Goal: Transaction & Acquisition: Subscribe to service/newsletter

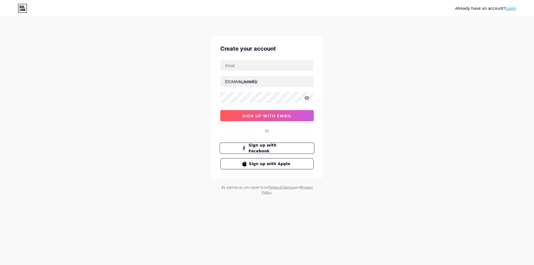
drag, startPoint x: 0, startPoint y: 0, endPoint x: 269, endPoint y: 148, distance: 306.8
click at [269, 148] on span "Sign up with Facebook" at bounding box center [271, 149] width 44 height 12
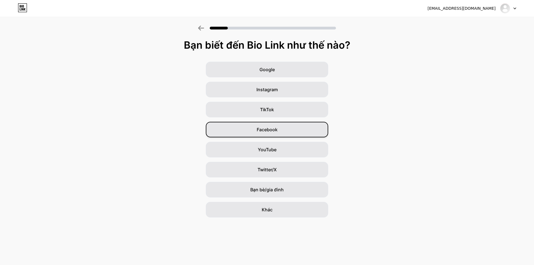
click at [267, 130] on font "Facebook" at bounding box center [267, 130] width 21 height 6
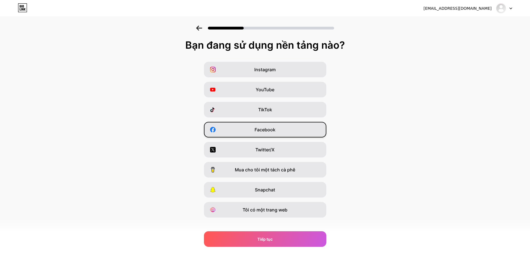
click at [264, 128] on font "Facebook" at bounding box center [265, 130] width 21 height 6
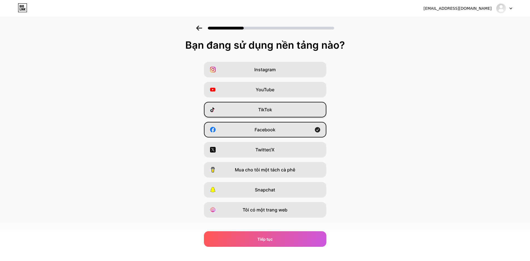
click at [270, 110] on font "TikTok" at bounding box center [265, 110] width 14 height 6
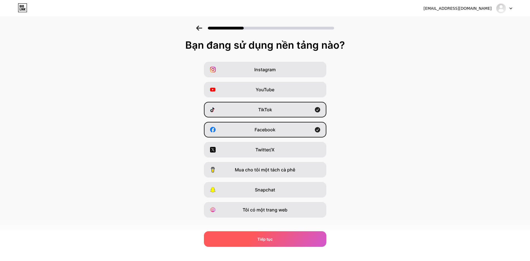
click at [271, 238] on font "Tiếp tục" at bounding box center [264, 239] width 15 height 5
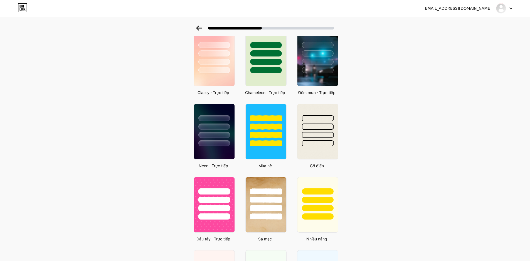
scroll to position [40, 0]
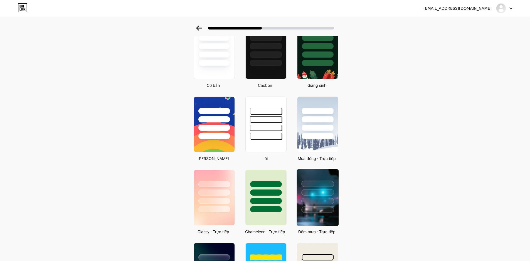
click at [318, 185] on div at bounding box center [317, 184] width 33 height 6
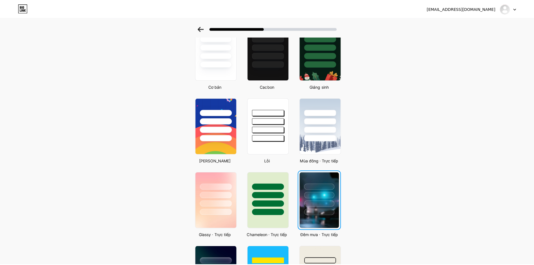
scroll to position [0, 0]
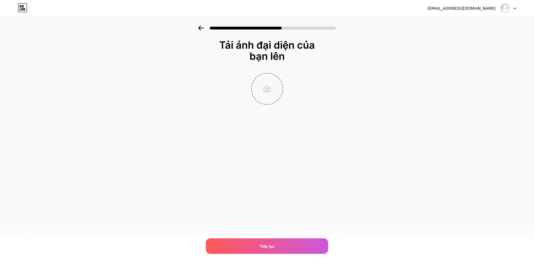
click at [269, 90] on input "file" at bounding box center [267, 88] width 31 height 31
type input "C:\fakepath\avt page.png"
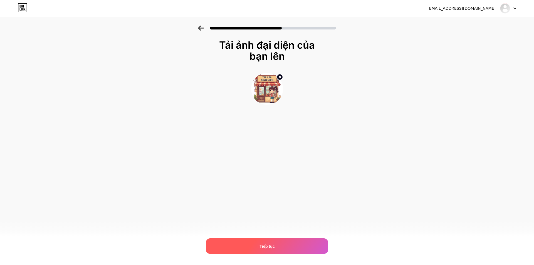
click at [267, 247] on font "Tiếp tục" at bounding box center [267, 246] width 15 height 5
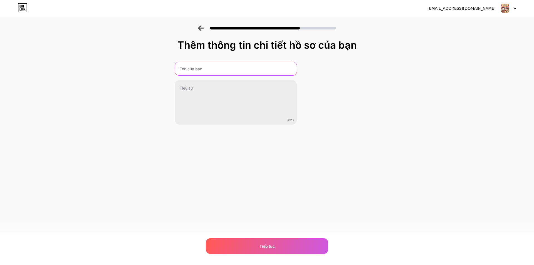
click at [214, 66] on input "text" at bounding box center [236, 68] width 122 height 13
paste input "Tạp Hoá Sinh Viên"
type input "Tạp Hoá Sinh Viên"
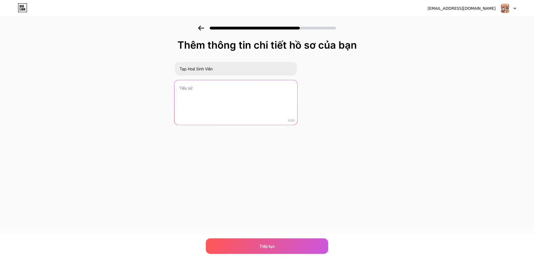
click at [202, 88] on textarea at bounding box center [235, 102] width 123 height 45
paste textarea "🥰🥰🥰"
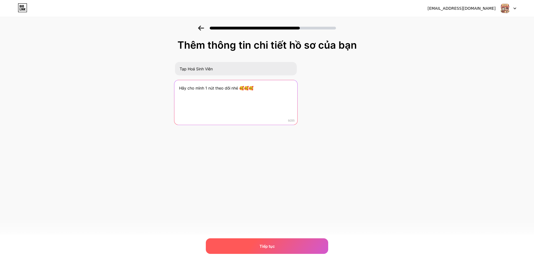
type textarea "Hãy cho mình 1 nút theo dõi nhé 🥰🥰🥰"
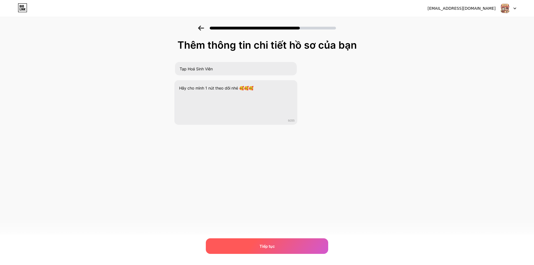
click at [272, 244] on span "Tiếp tục" at bounding box center [267, 247] width 15 height 6
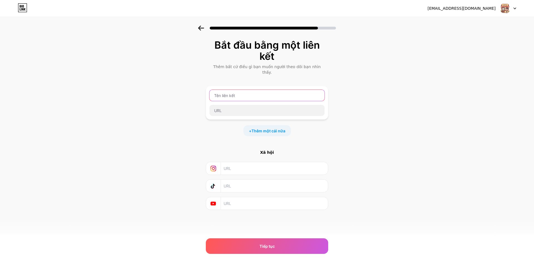
click at [249, 92] on input "text" at bounding box center [267, 95] width 115 height 11
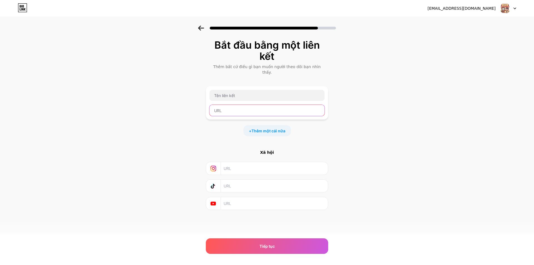
click at [240, 105] on input "text" at bounding box center [267, 110] width 115 height 11
paste input "https://www.facebook.com/profile.php?id=61581098416196"
type input "https://www.facebook.com/profile.php?id=61581098416196"
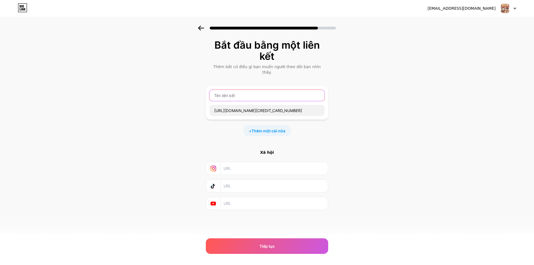
scroll to position [0, 0]
click at [244, 95] on input "text" at bounding box center [267, 95] width 115 height 11
type input "Page mình nhé"
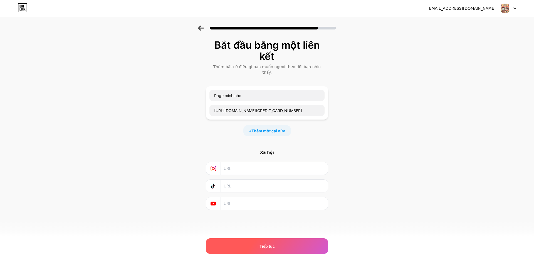
click at [273, 246] on font "Tiếp tục" at bounding box center [267, 246] width 15 height 5
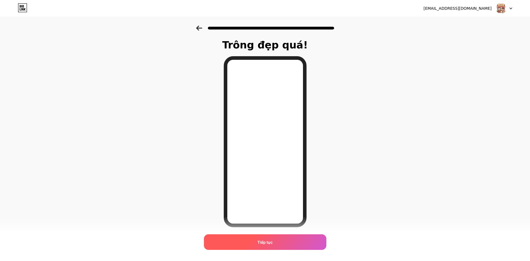
click at [269, 246] on div "Tiếp tục" at bounding box center [265, 242] width 122 height 16
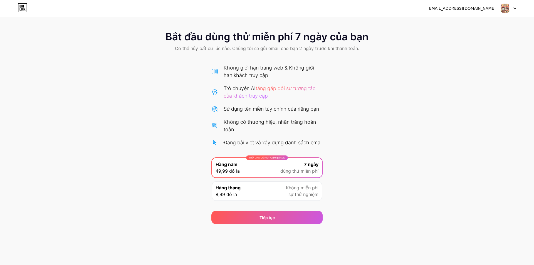
click at [20, 6] on icon at bounding box center [22, 7] width 9 height 9
click at [18, 12] on div "tuanthandenn@gmail.com Đăng xuất" at bounding box center [267, 8] width 534 height 10
click at [22, 8] on icon at bounding box center [22, 7] width 9 height 9
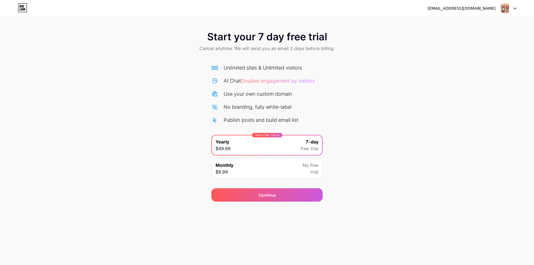
click at [475, 11] on div "[EMAIL_ADDRESS][DOMAIN_NAME]" at bounding box center [462, 9] width 68 height 6
drag, startPoint x: 507, startPoint y: 27, endPoint x: 516, endPoint y: 5, distance: 23.2
click at [508, 26] on div "Start your 7 day free trial Cancel anytime. We will send you an email 2 days be…" at bounding box center [267, 42] width 534 height 33
click at [516, 5] on div at bounding box center [508, 8] width 16 height 10
click at [509, 6] on img at bounding box center [505, 8] width 11 height 11
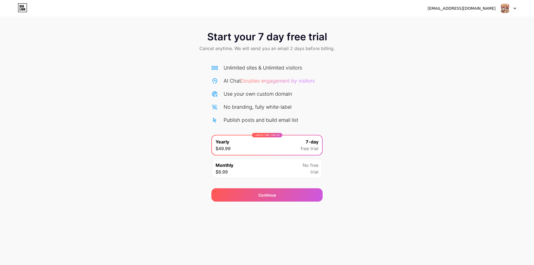
click at [30, 7] on div "[EMAIL_ADDRESS][DOMAIN_NAME] Logout" at bounding box center [267, 8] width 534 height 10
click at [28, 7] on div "[EMAIL_ADDRESS][DOMAIN_NAME] Logout" at bounding box center [267, 8] width 534 height 10
